Goal: Task Accomplishment & Management: Use online tool/utility

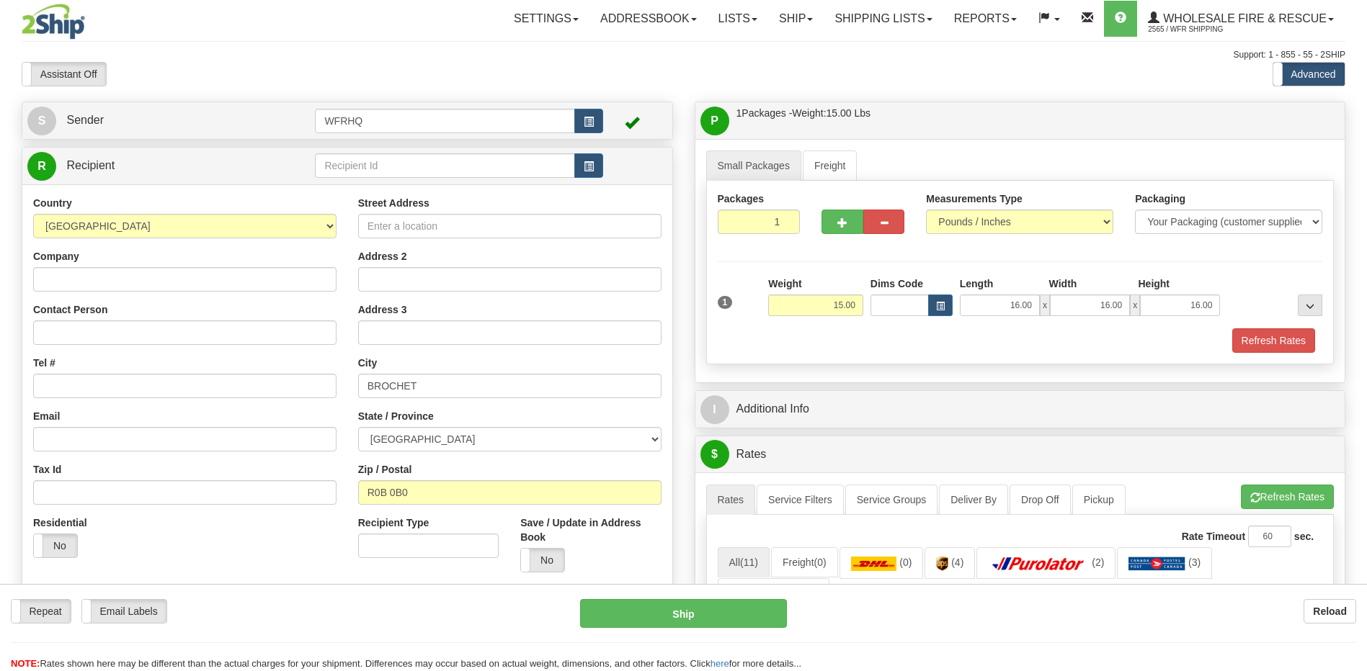
select select "MB"
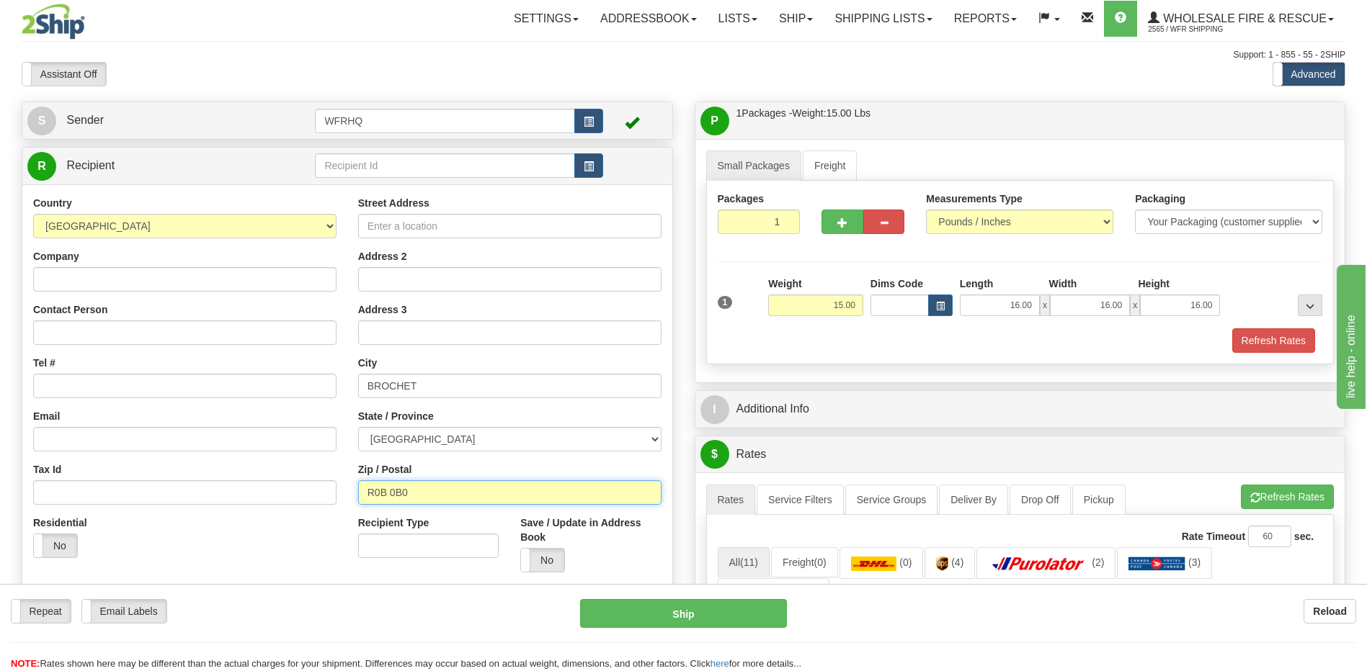
drag, startPoint x: 423, startPoint y: 491, endPoint x: 350, endPoint y: 496, distance: 72.9
click at [350, 496] on div "Street Address Address 2 Address 3 City BROCHET State / Province [GEOGRAPHIC_DA…" at bounding box center [509, 390] width 325 height 388
type input "K1V1S3"
type input "[GEOGRAPHIC_DATA]"
select select "ON"
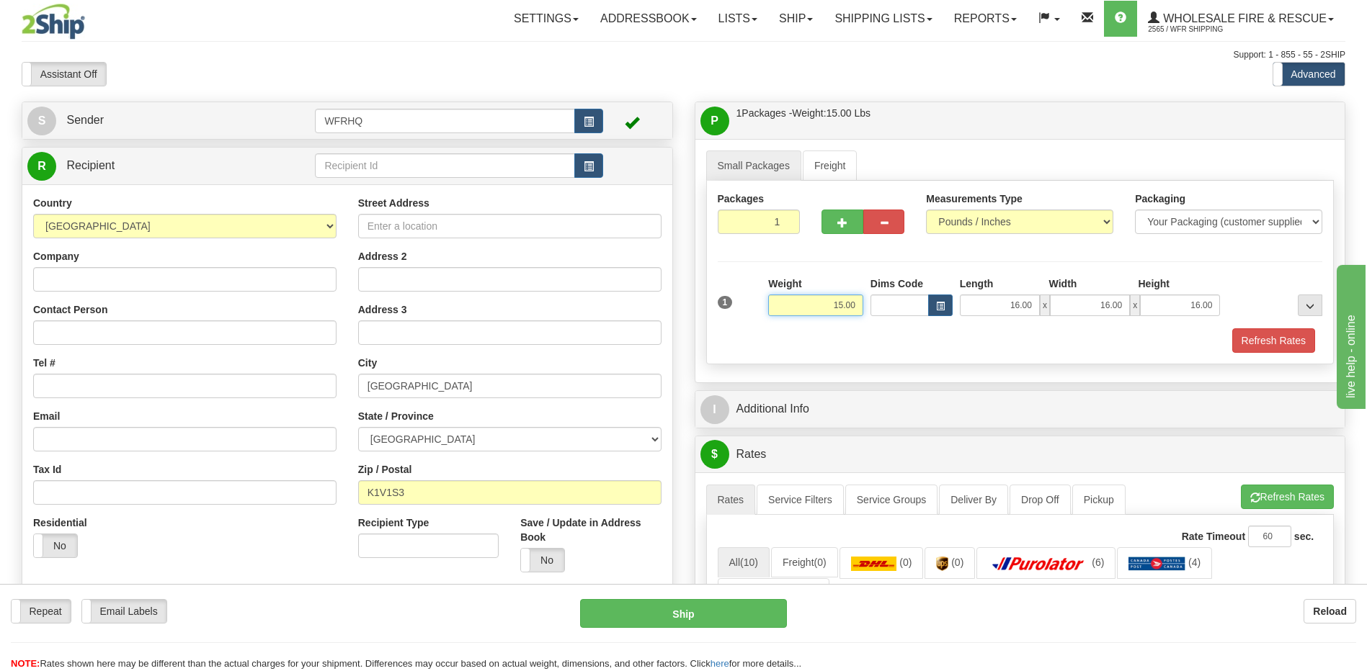
drag, startPoint x: 825, startPoint y: 301, endPoint x: 862, endPoint y: 305, distance: 37.0
click at [862, 305] on input "15.00" at bounding box center [815, 306] width 95 height 22
type input "5.00"
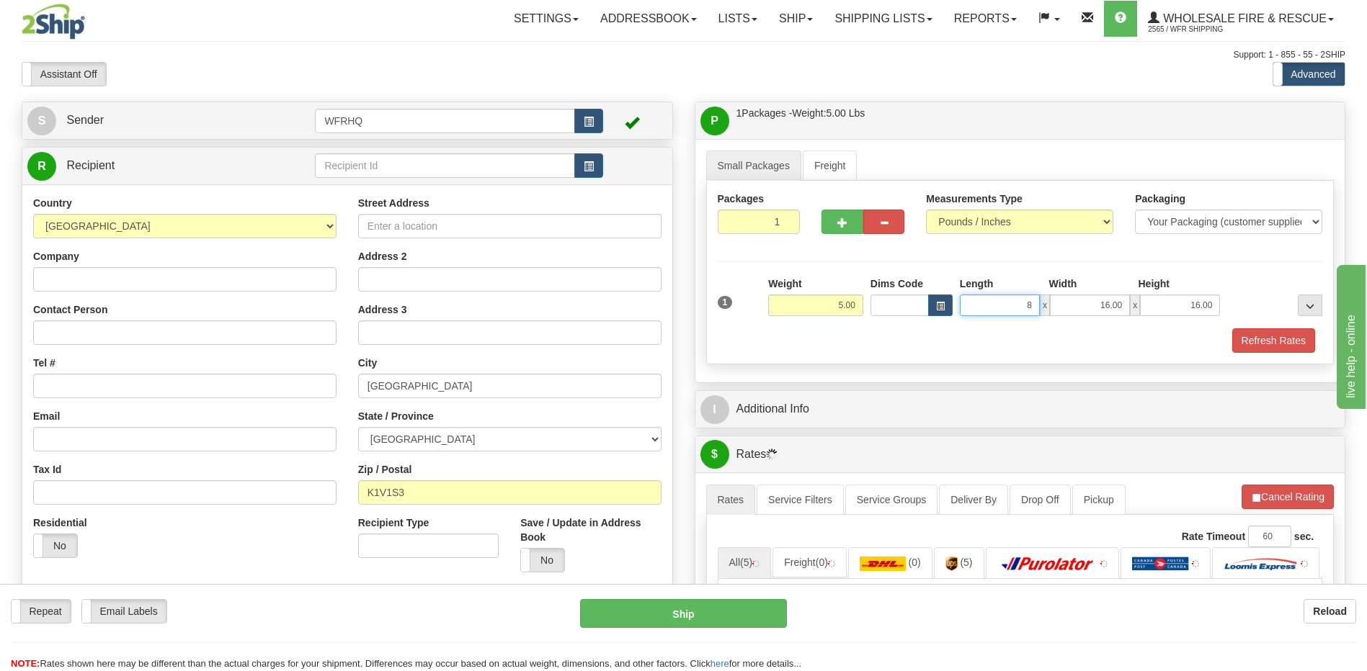
type input "8.00"
type input "6.00"
type input "7.00"
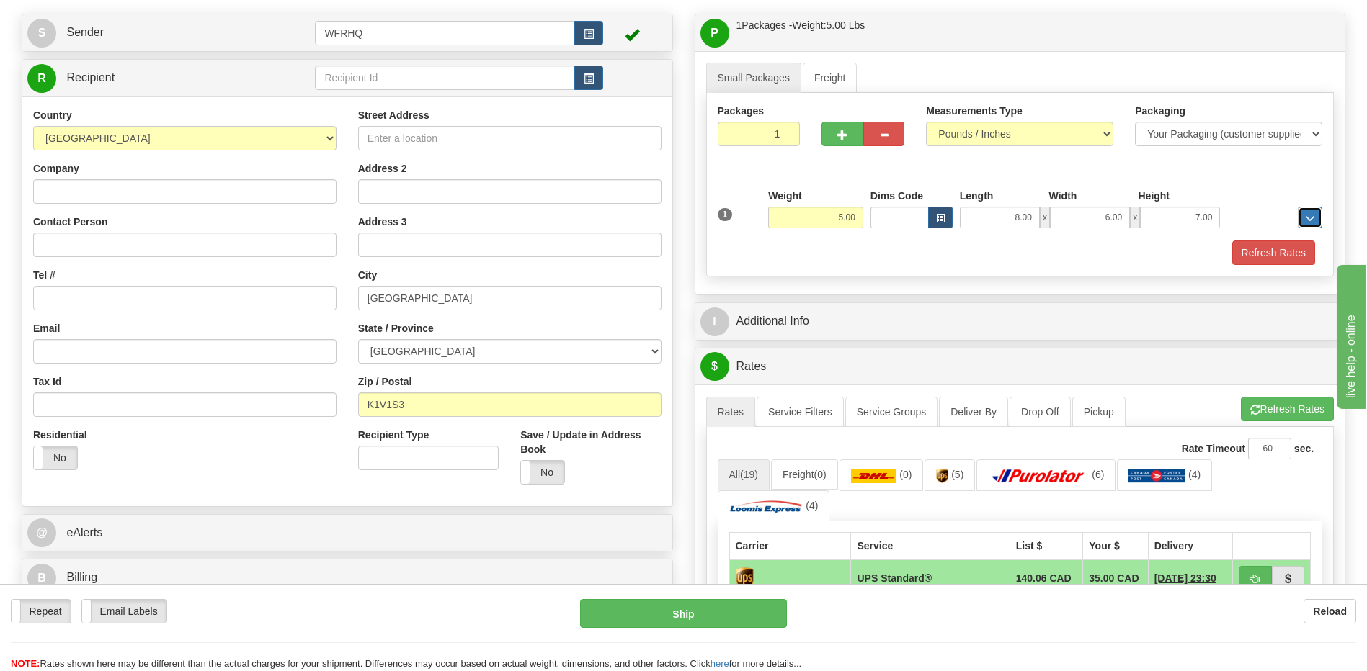
scroll to position [288, 0]
